Goal: Task Accomplishment & Management: Manage account settings

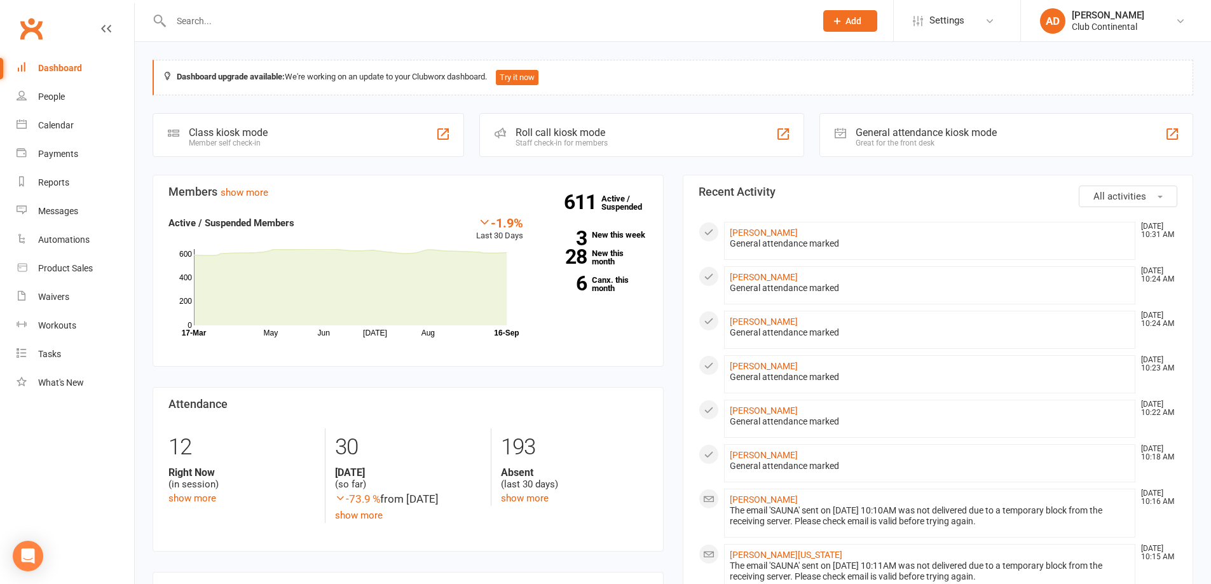
click at [270, 20] on input "text" at bounding box center [486, 21] width 639 height 18
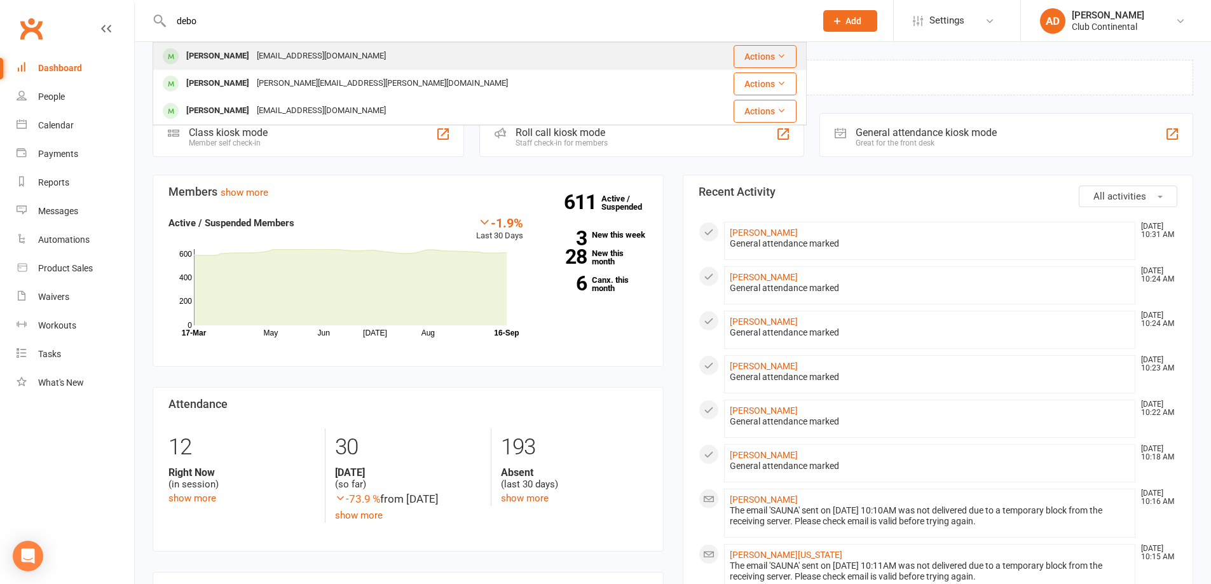
type input "debo"
click at [266, 55] on div "dwal3@hotmail.com" at bounding box center [321, 56] width 137 height 18
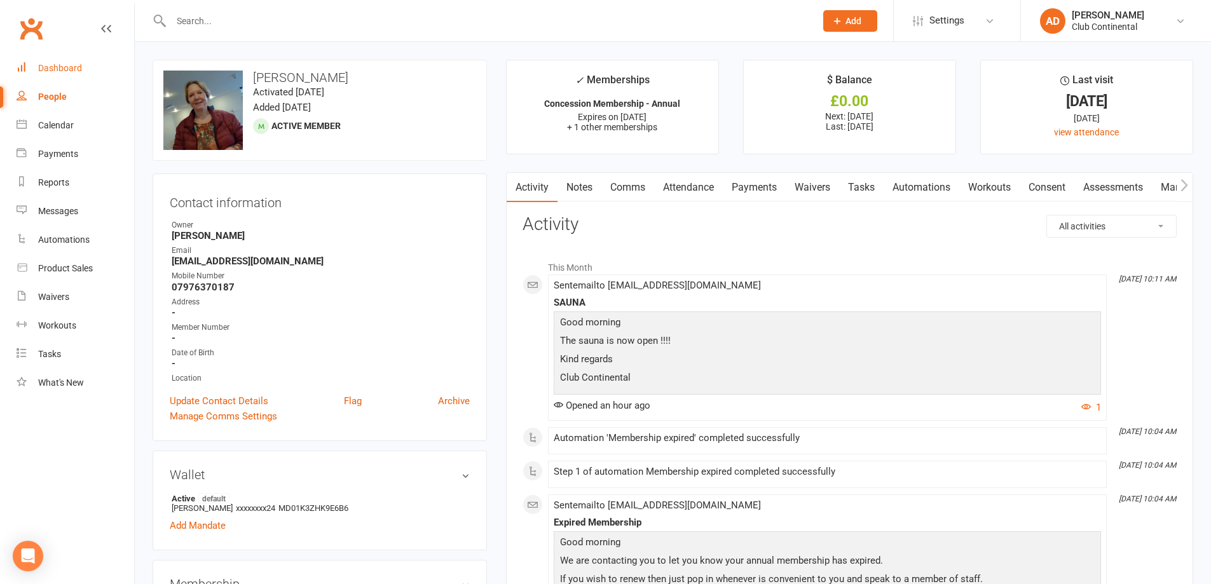
click at [47, 71] on div "Dashboard" at bounding box center [60, 68] width 44 height 10
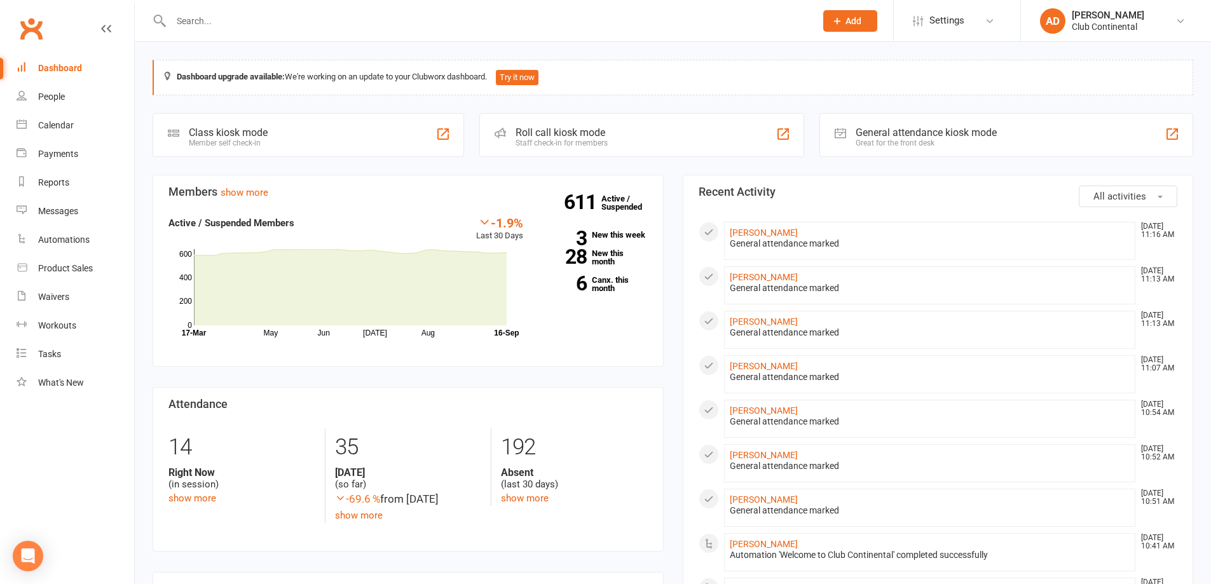
click at [990, 377] on div "General attendance marked" at bounding box center [930, 377] width 400 height 11
click at [1095, 18] on div "[PERSON_NAME]" at bounding box center [1108, 15] width 72 height 11
click at [779, 229] on link "[PERSON_NAME]" at bounding box center [764, 233] width 68 height 10
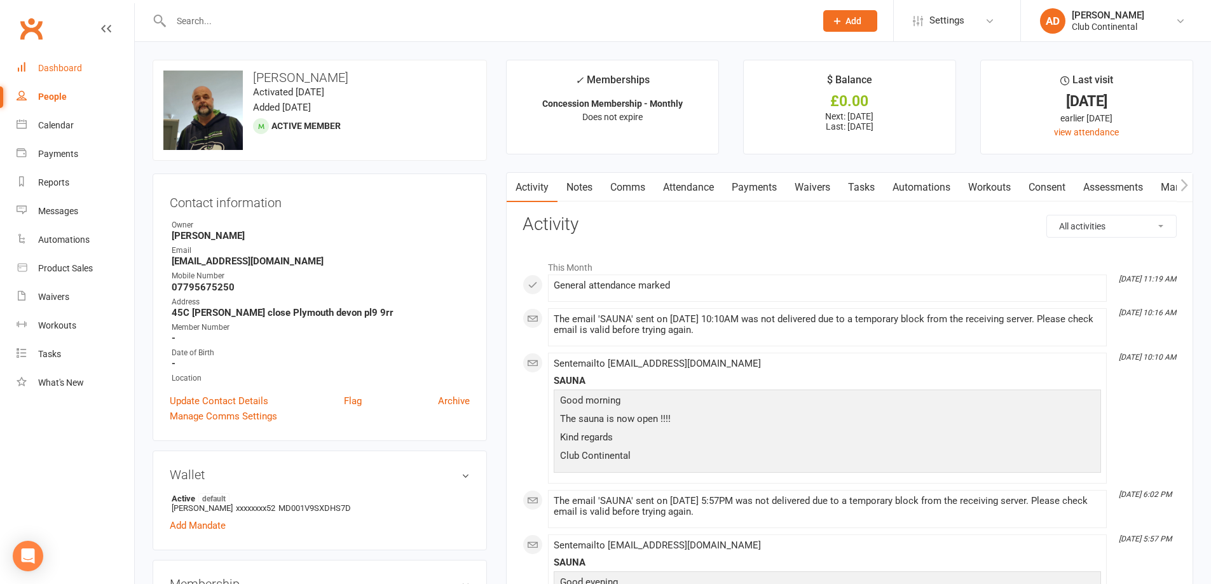
click at [58, 67] on div "Dashboard" at bounding box center [60, 68] width 44 height 10
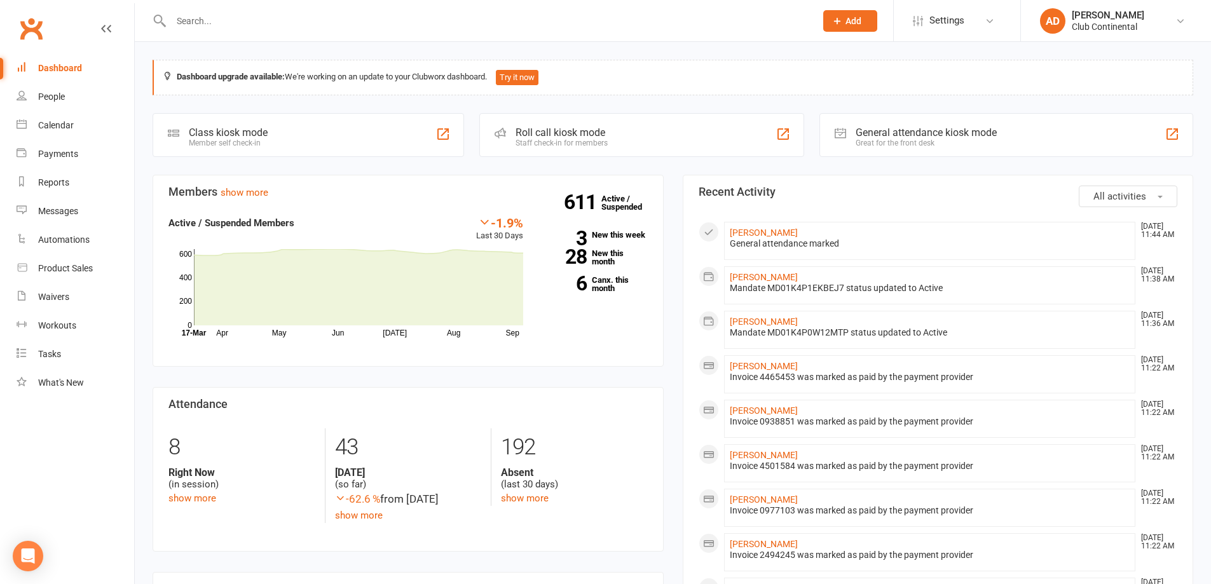
click at [321, 6] on div at bounding box center [480, 20] width 654 height 41
click at [320, 16] on input "text" at bounding box center [486, 21] width 639 height 18
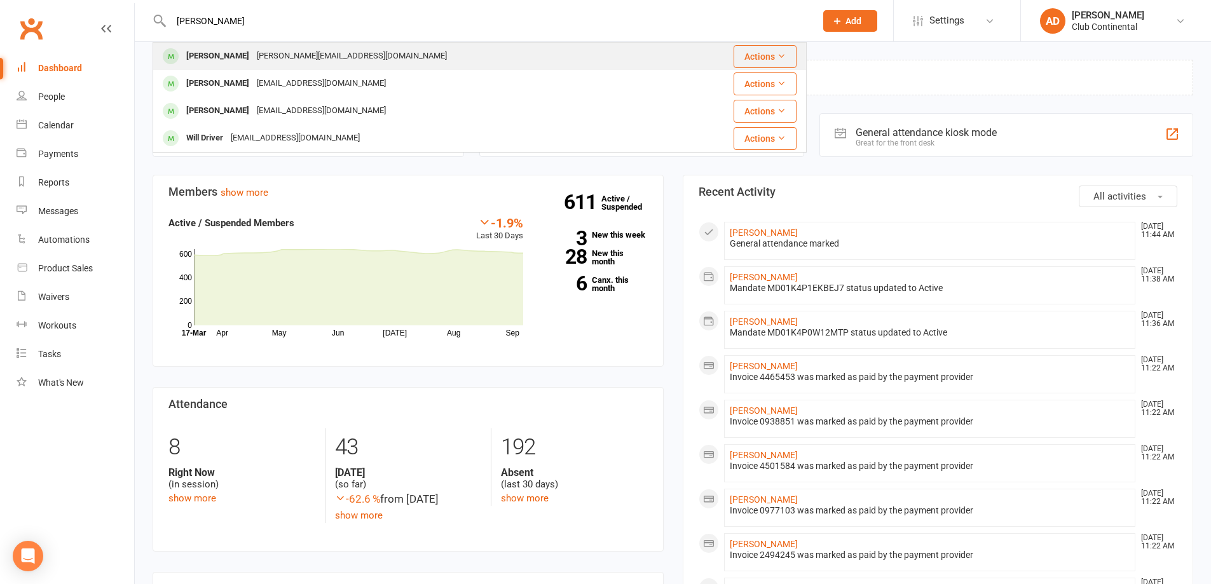
type input "cleaver"
click at [301, 53] on div "phoebe-cleaver@hotmail.com" at bounding box center [352, 56] width 198 height 18
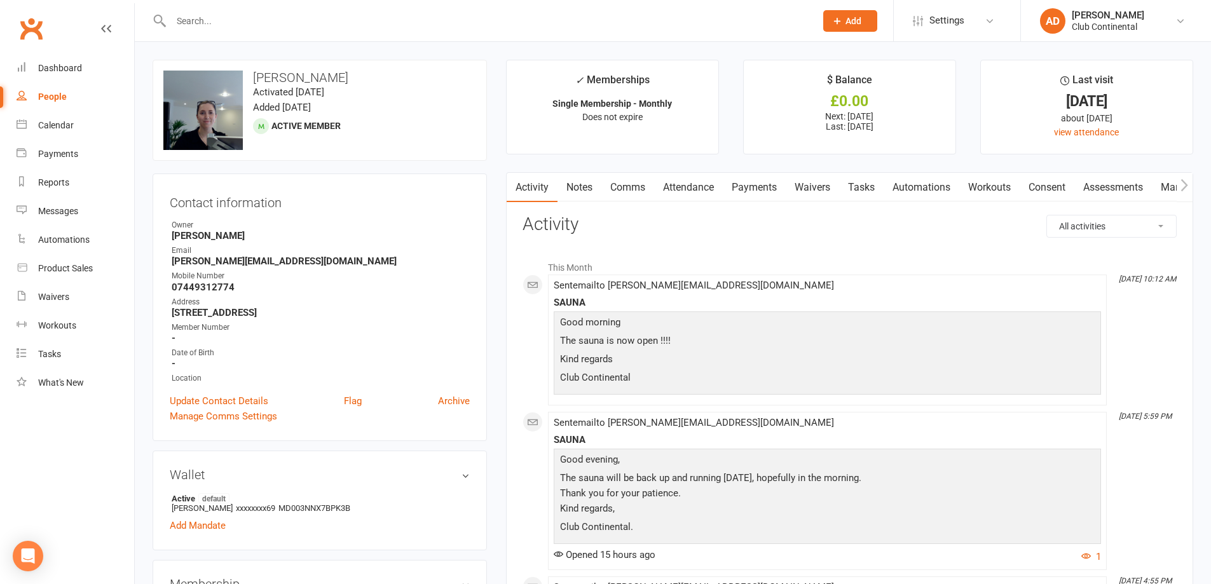
click at [676, 185] on button "button" at bounding box center [1185, 187] width 16 height 29
click at [676, 189] on link "Mandates" at bounding box center [1079, 187] width 63 height 29
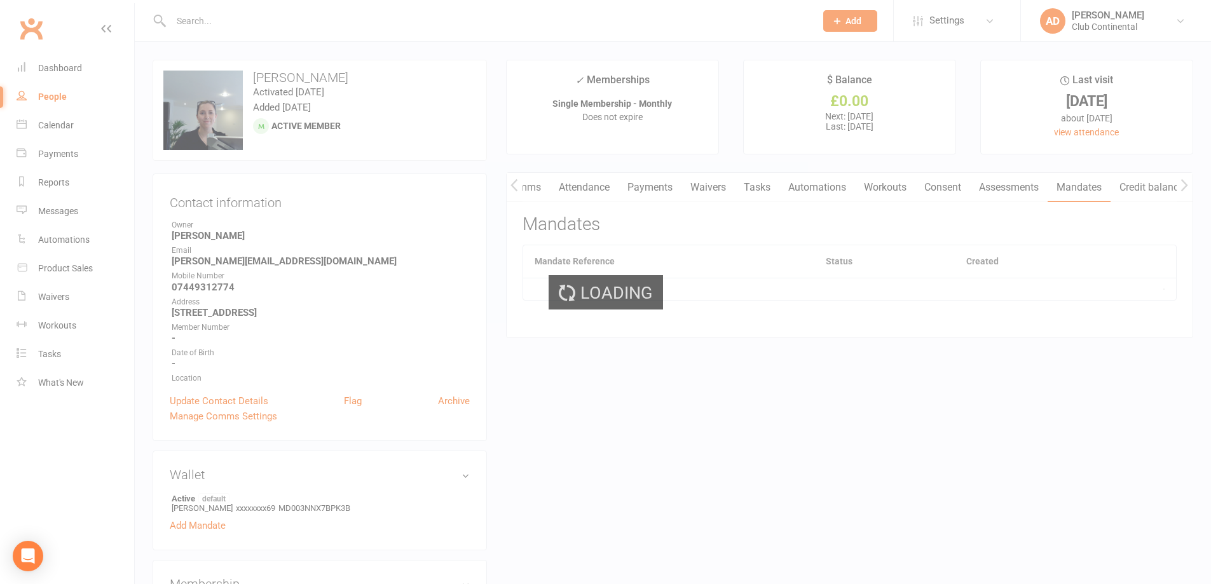
scroll to position [0, 111]
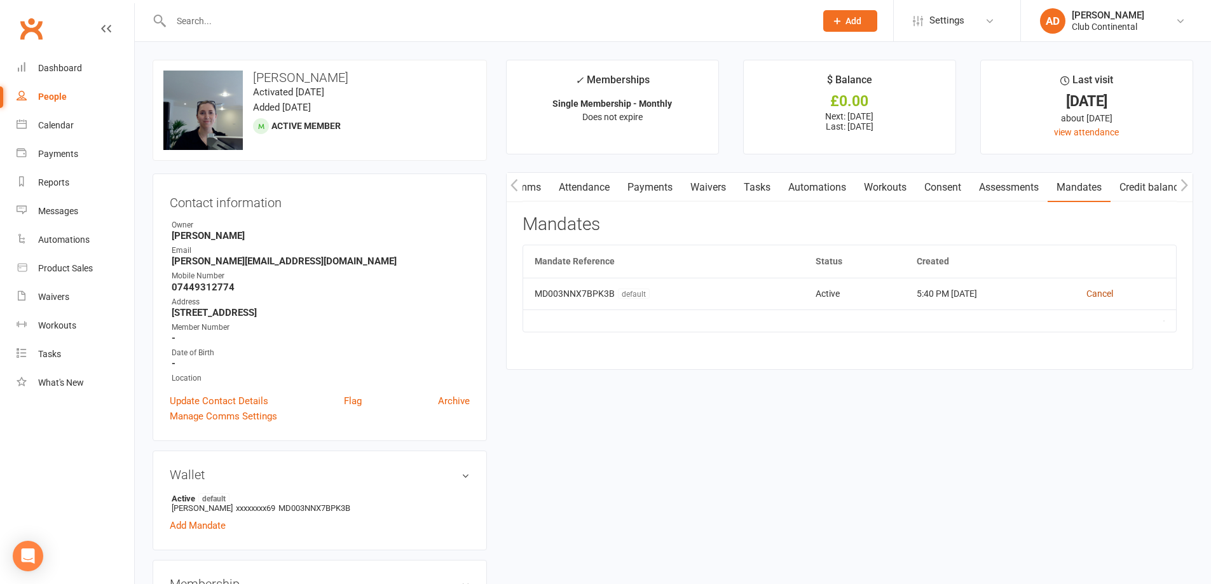
click at [676, 276] on link "Cancel" at bounding box center [1099, 294] width 27 height 10
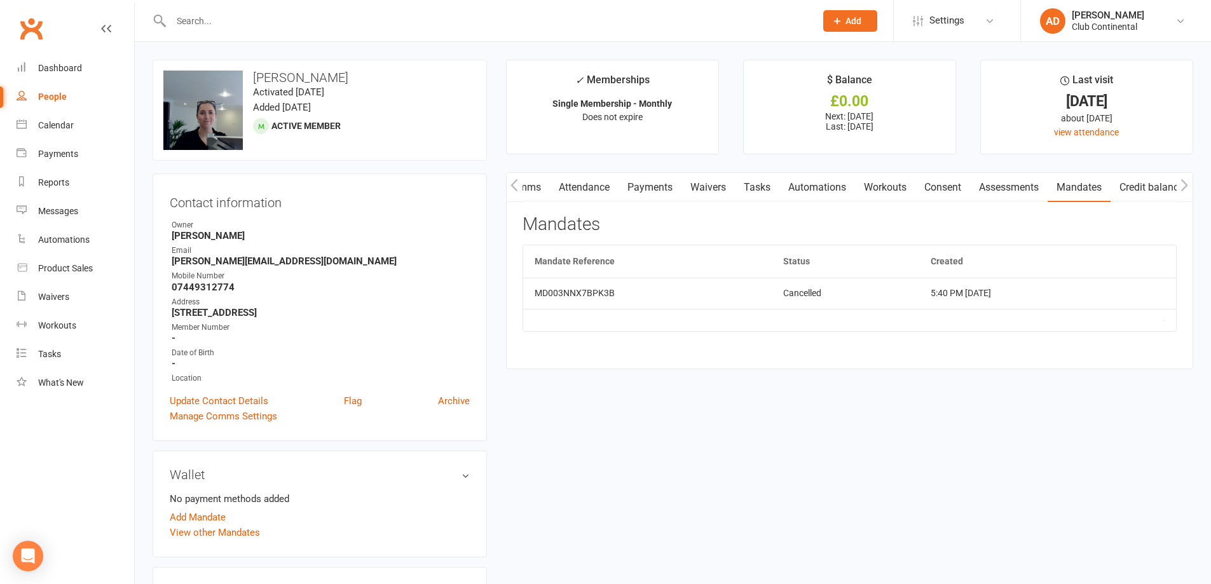
click at [515, 189] on icon "button" at bounding box center [513, 185] width 7 height 12
click at [524, 187] on link "Activity" at bounding box center [532, 187] width 51 height 29
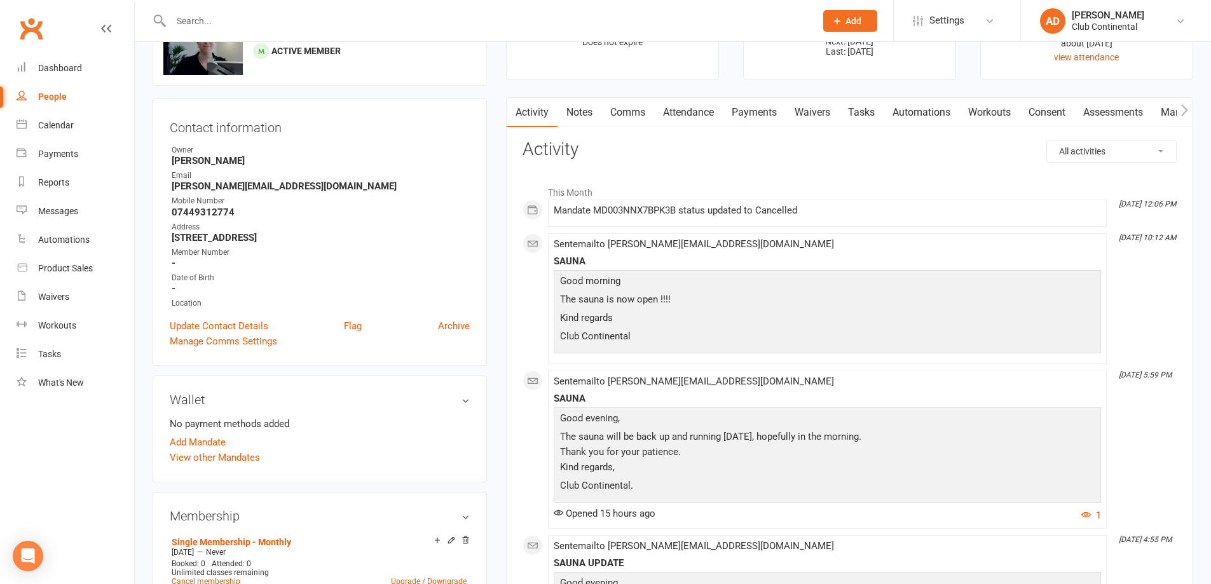
scroll to position [127, 0]
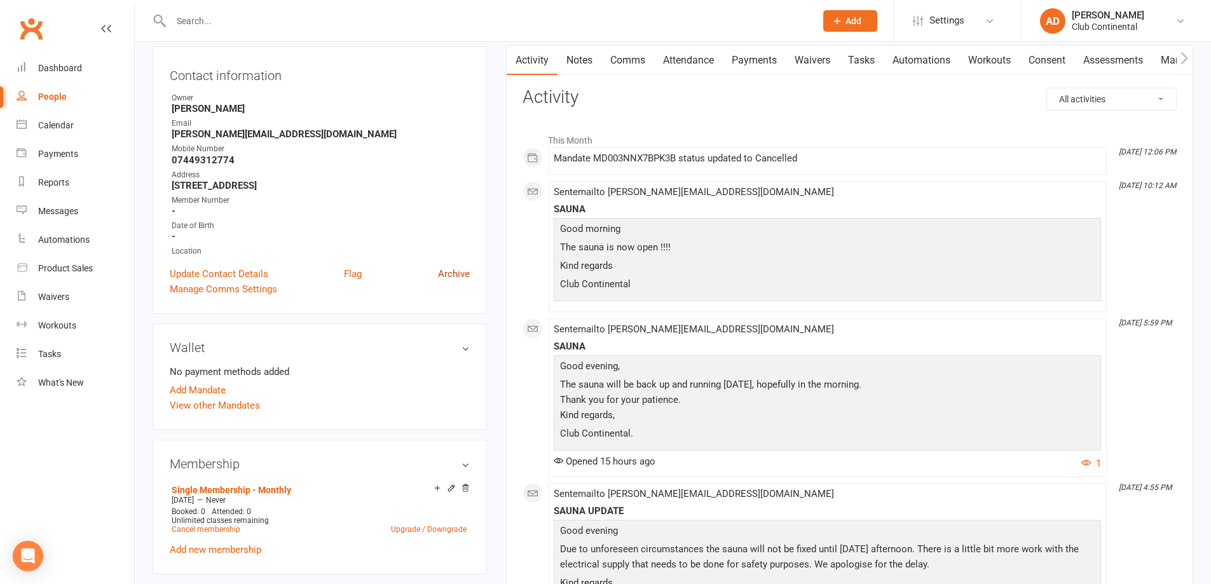
click at [458, 272] on link "Archive" at bounding box center [454, 273] width 32 height 15
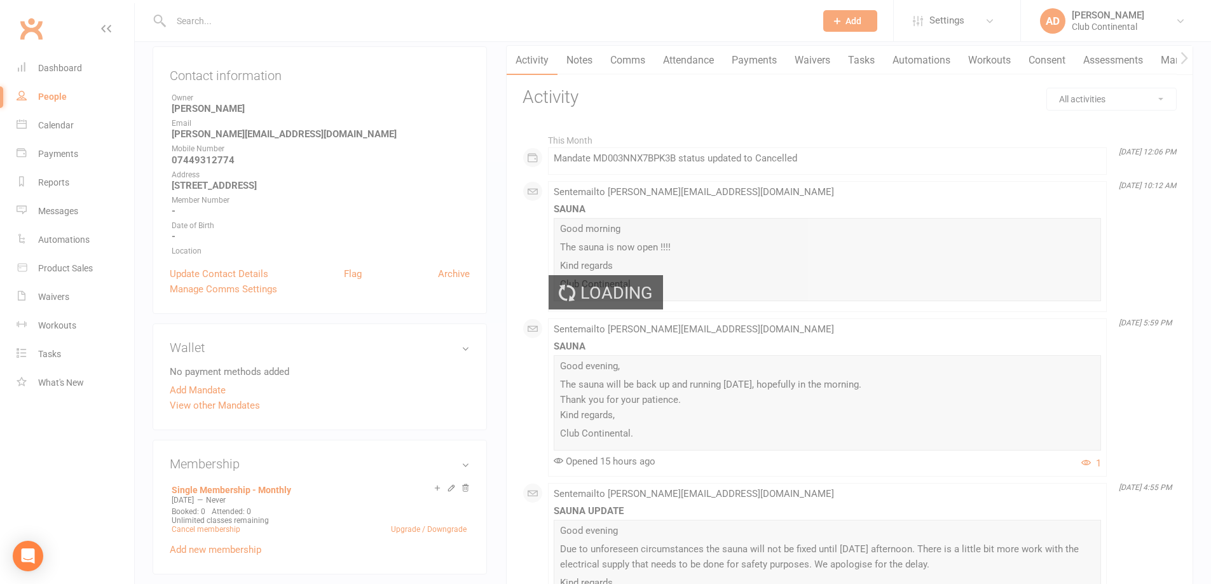
select select "100"
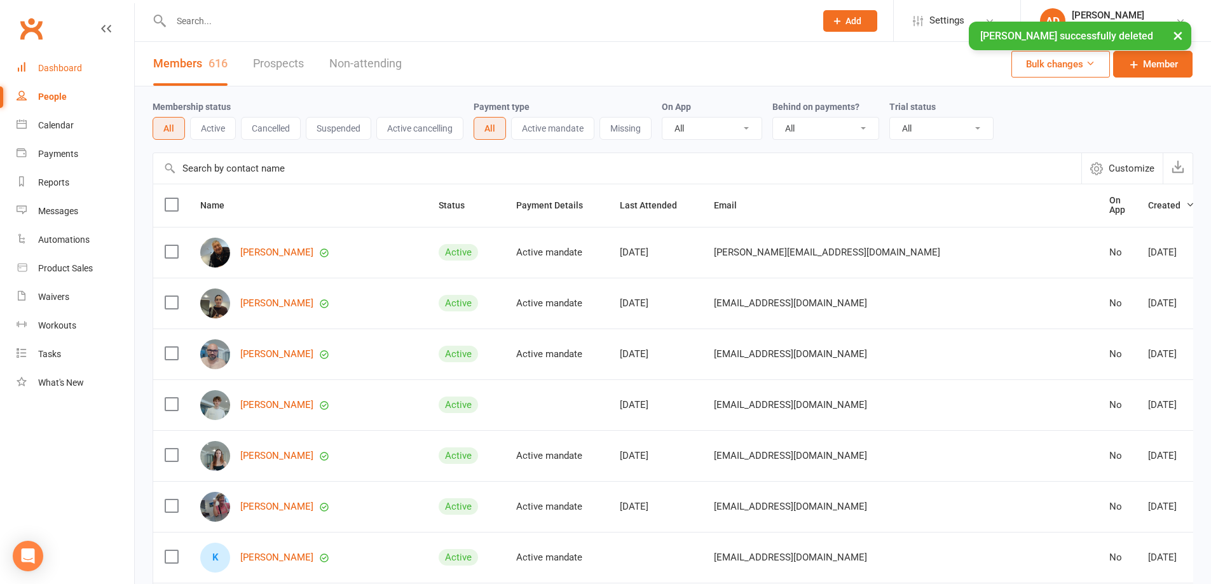
click at [60, 67] on div "Dashboard" at bounding box center [60, 68] width 44 height 10
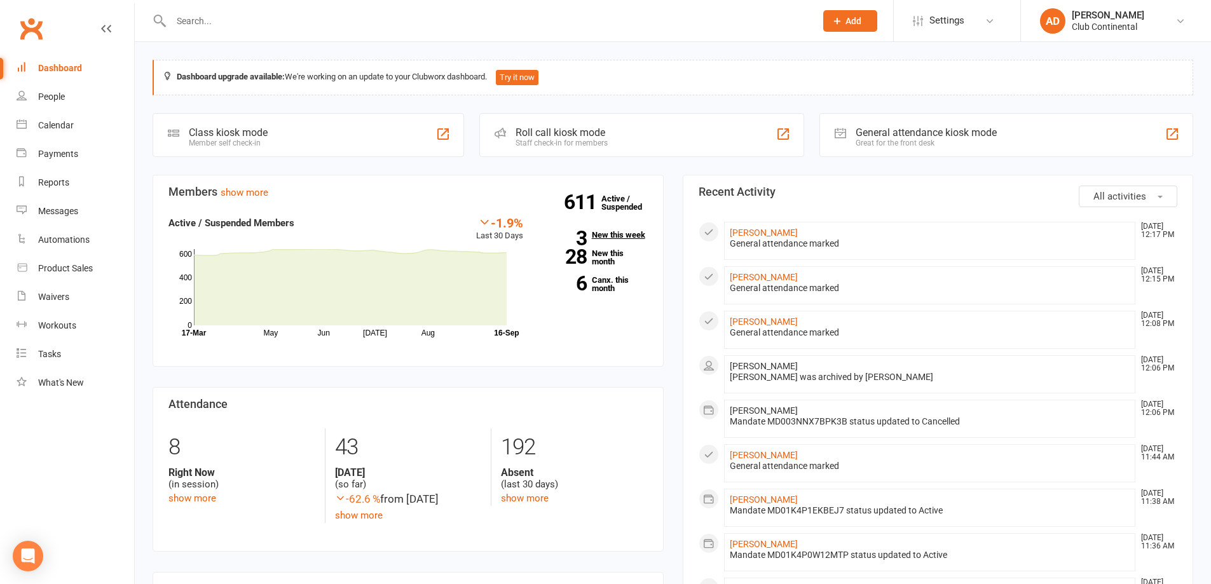
click at [602, 233] on link "3 New this week" at bounding box center [595, 235] width 106 height 8
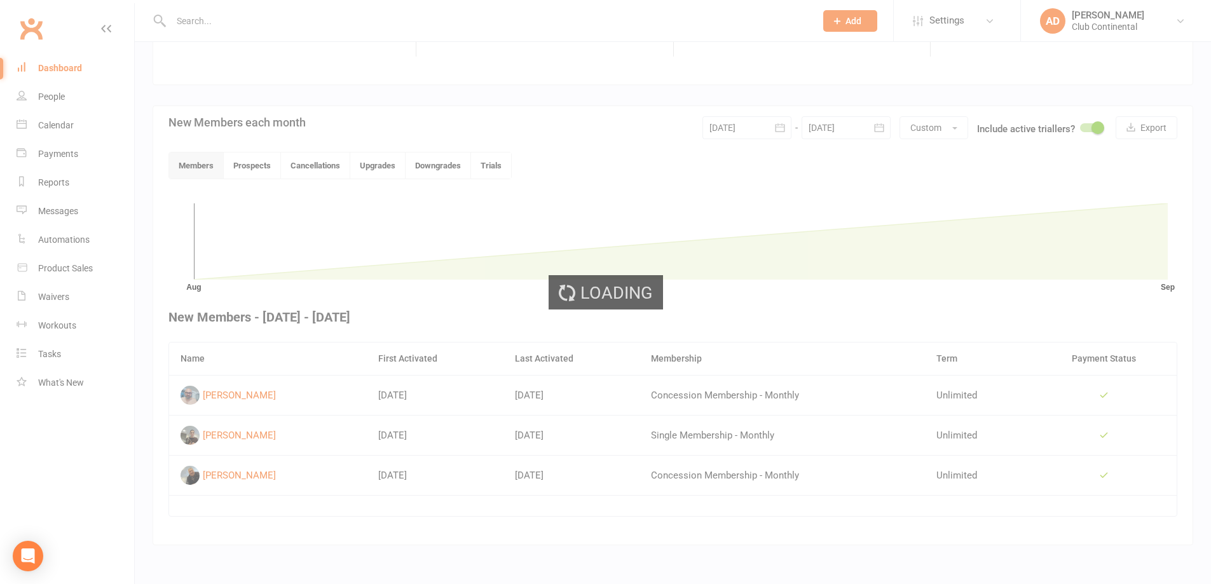
scroll to position [224, 0]
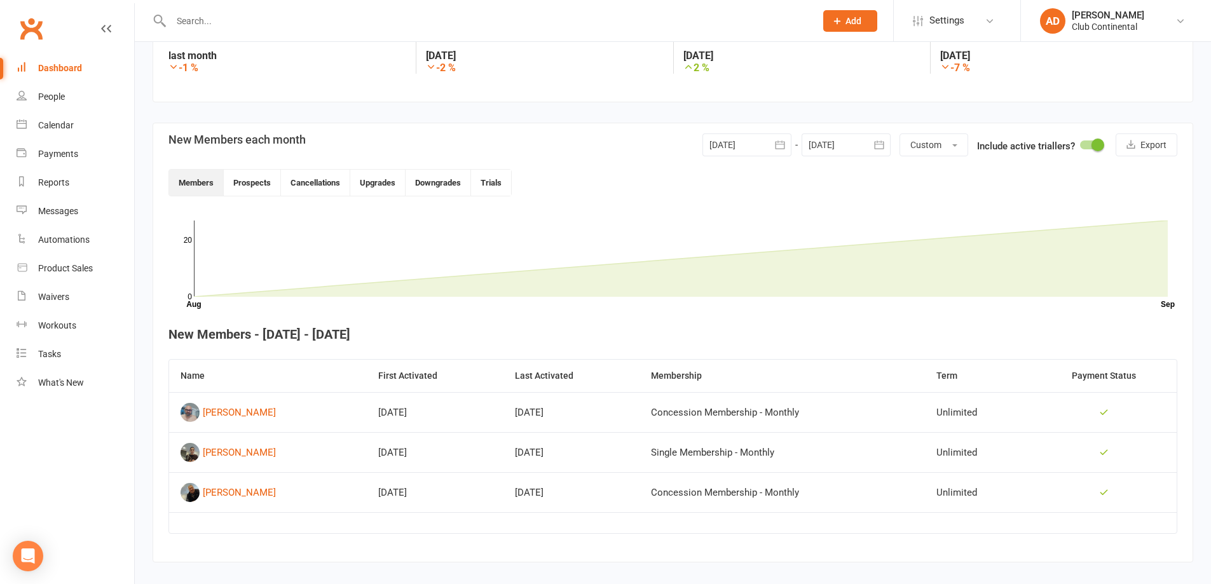
click at [74, 66] on div "Dashboard" at bounding box center [60, 68] width 44 height 10
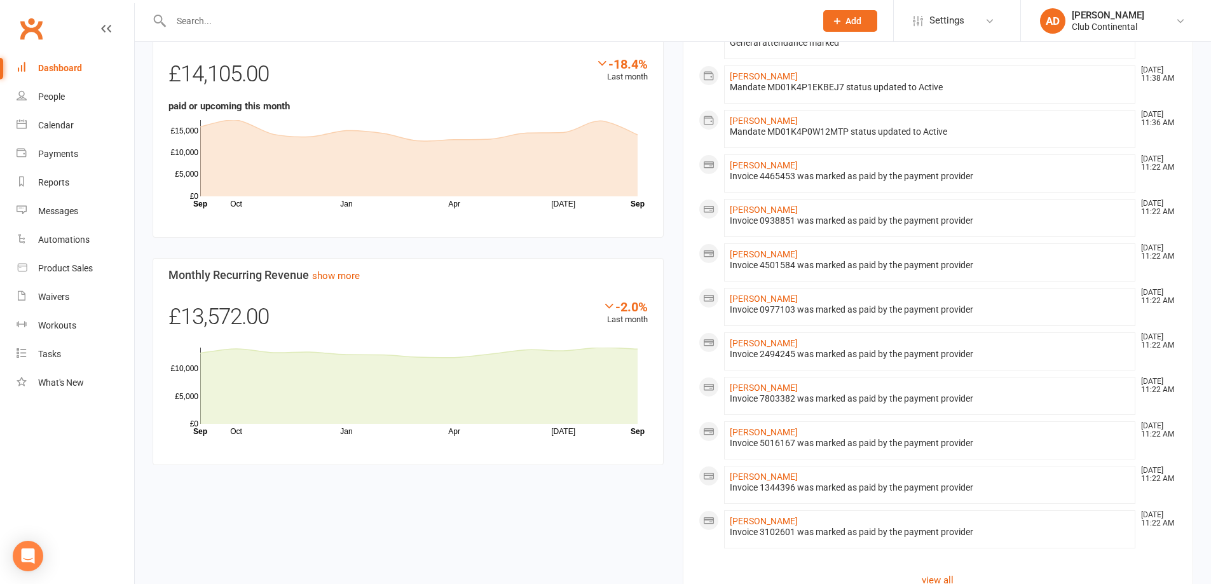
scroll to position [623, 0]
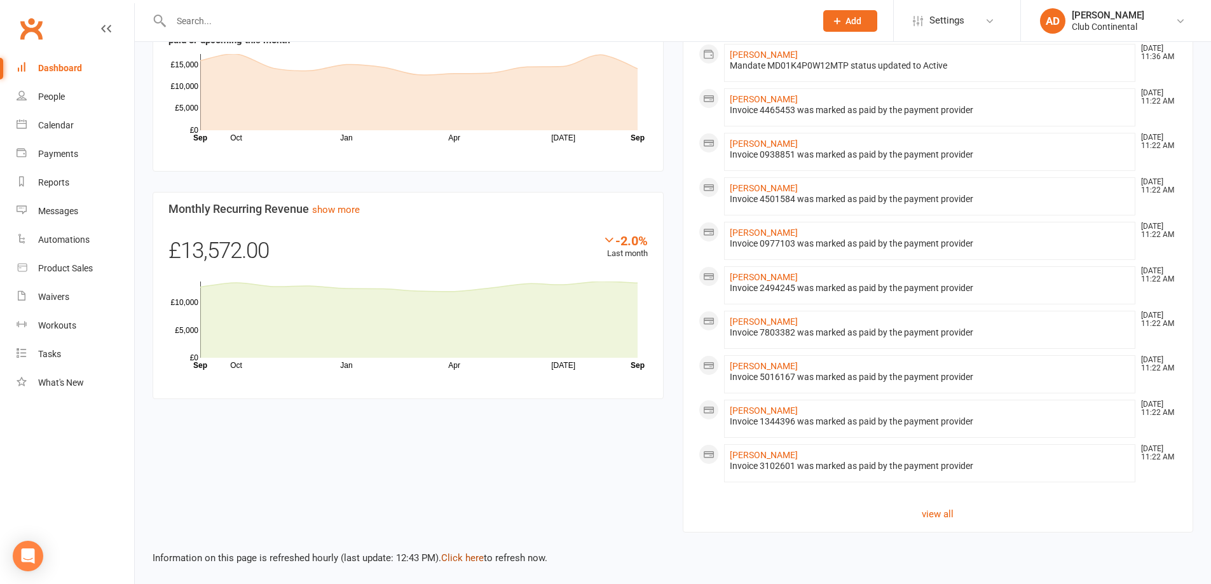
click at [466, 556] on link "Click here" at bounding box center [462, 557] width 43 height 11
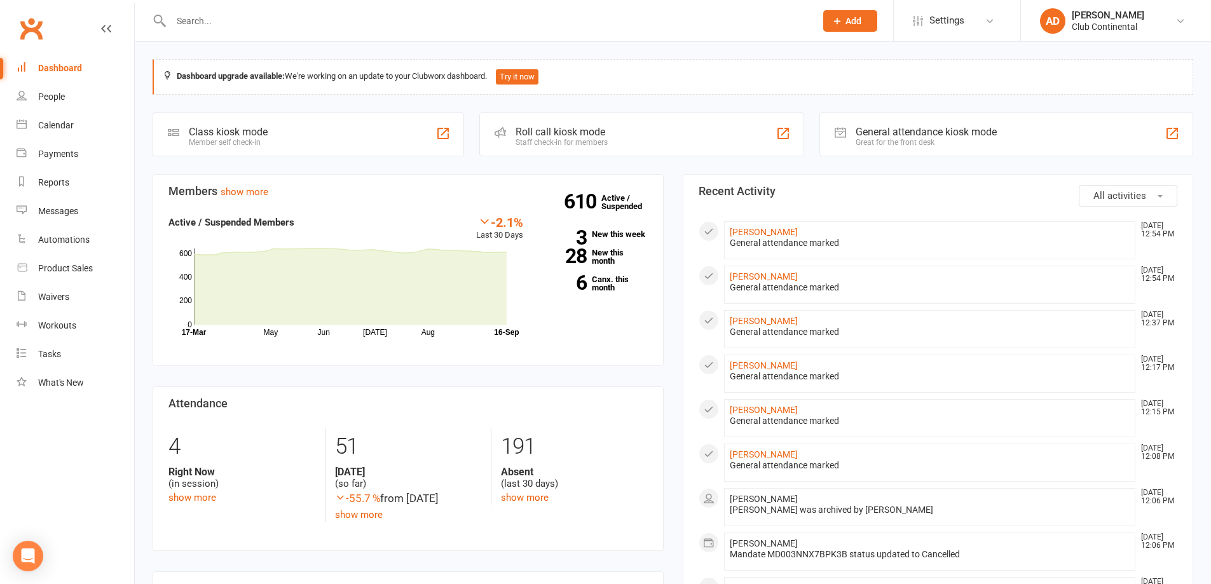
scroll to position [0, 0]
click at [747, 235] on link "[PERSON_NAME]" at bounding box center [764, 233] width 68 height 10
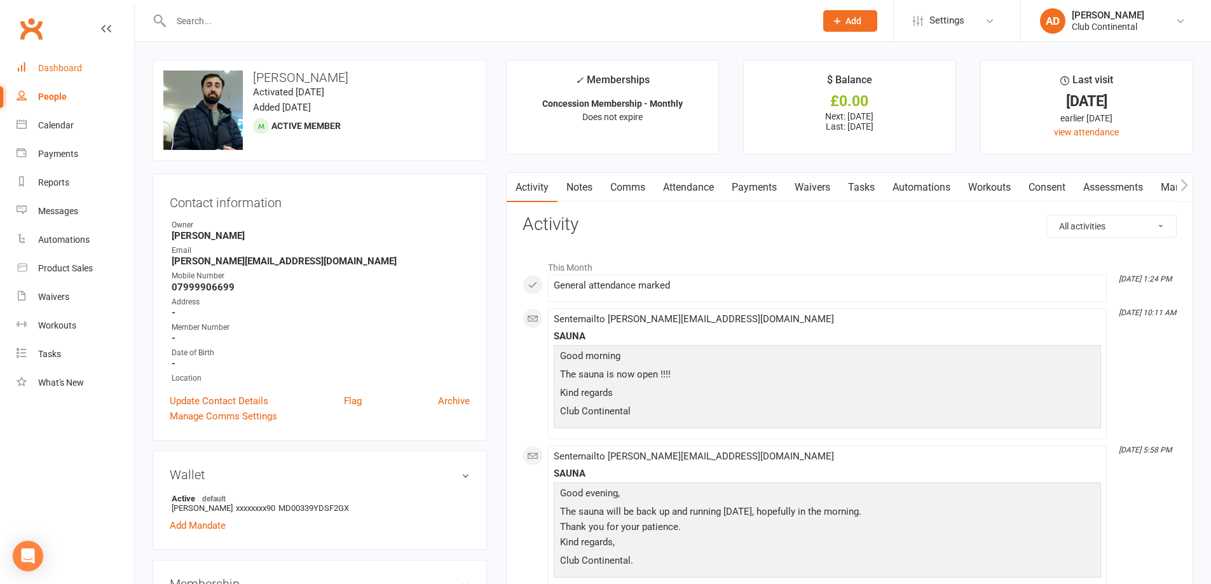
click at [74, 71] on div "Dashboard" at bounding box center [60, 68] width 44 height 10
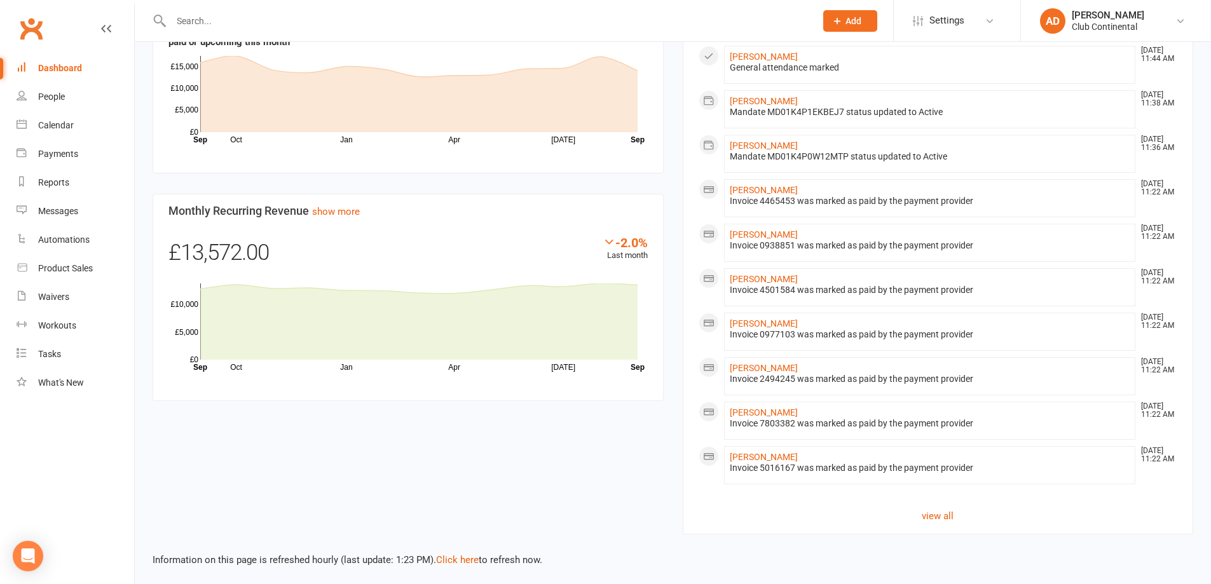
scroll to position [623, 0]
click at [742, 140] on link "[PERSON_NAME]" at bounding box center [764, 144] width 68 height 10
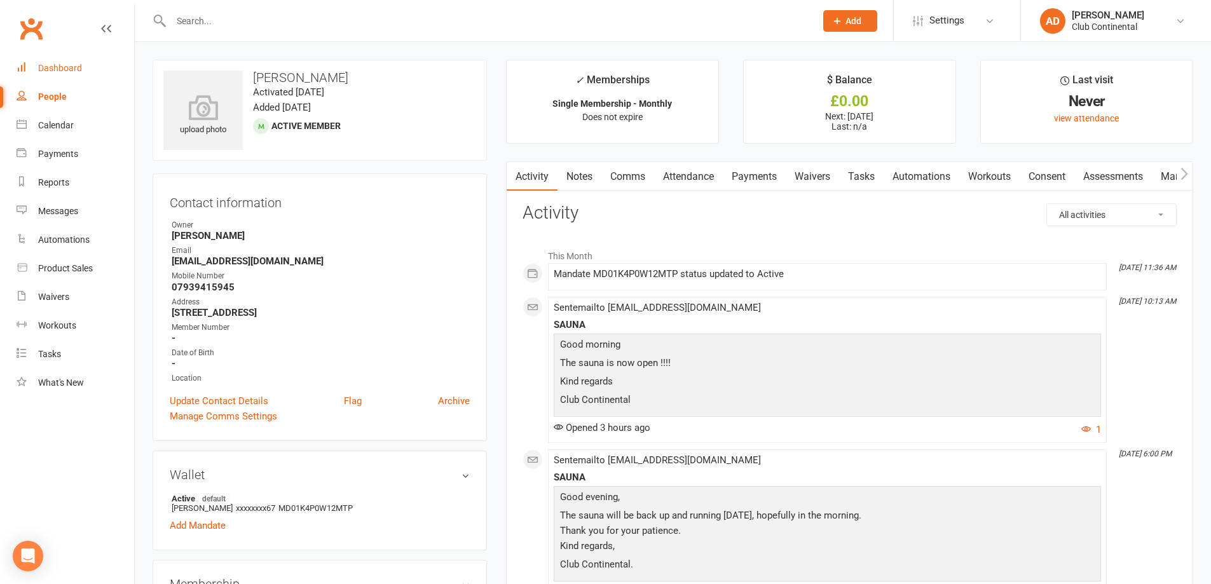
click at [65, 72] on div "Dashboard" at bounding box center [60, 68] width 44 height 10
